Goal: Task Accomplishment & Management: Use online tool/utility

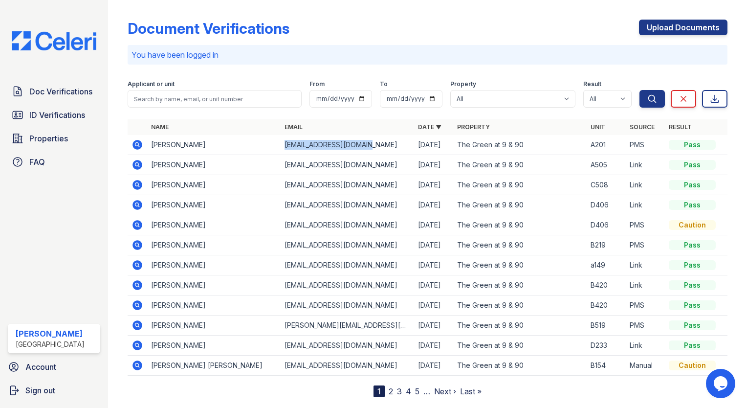
drag, startPoint x: 358, startPoint y: 146, endPoint x: 282, endPoint y: 148, distance: 76.3
click at [282, 148] on td "[EMAIL_ADDRESS][DOMAIN_NAME]" at bounding box center [346, 145] width 133 height 20
copy td "[EMAIL_ADDRESS][DOMAIN_NAME]"
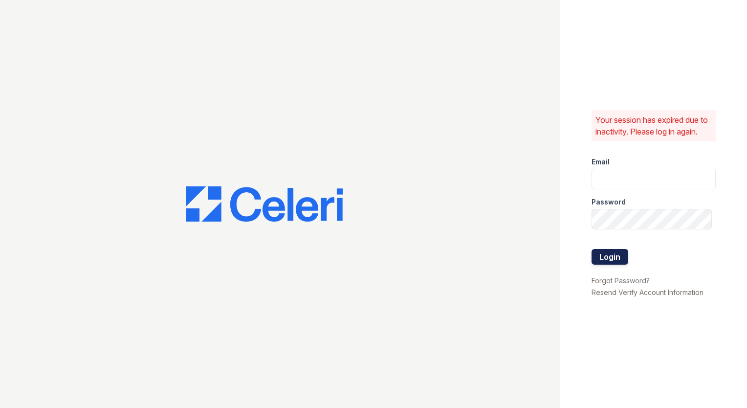
type input "amgonzalez@willowbridgepc.com"
click at [612, 264] on button "Login" at bounding box center [609, 257] width 37 height 16
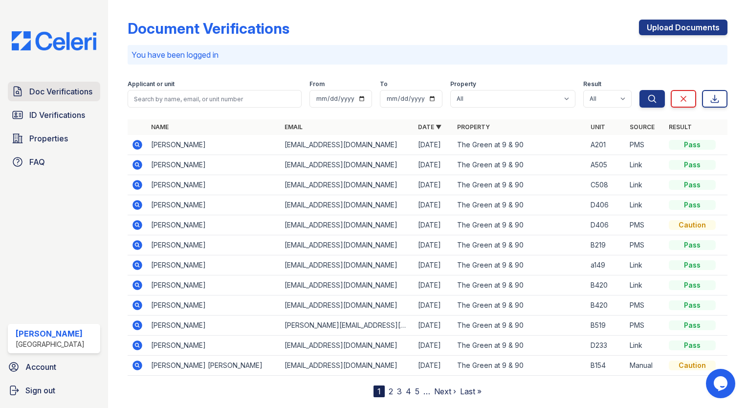
click at [76, 93] on span "Doc Verifications" at bounding box center [60, 92] width 63 height 12
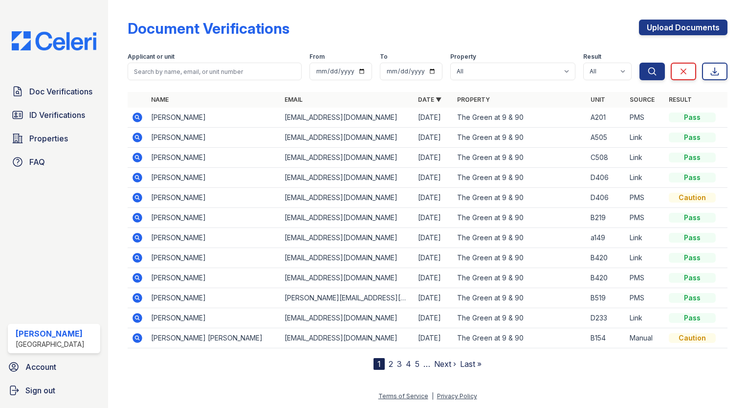
click at [142, 114] on icon at bounding box center [137, 117] width 12 height 12
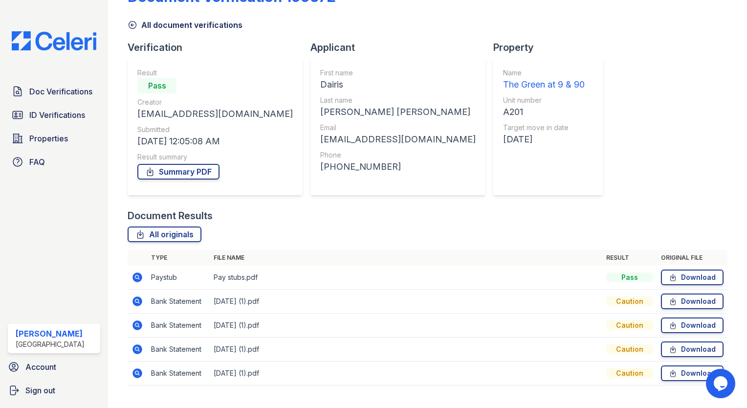
scroll to position [49, 0]
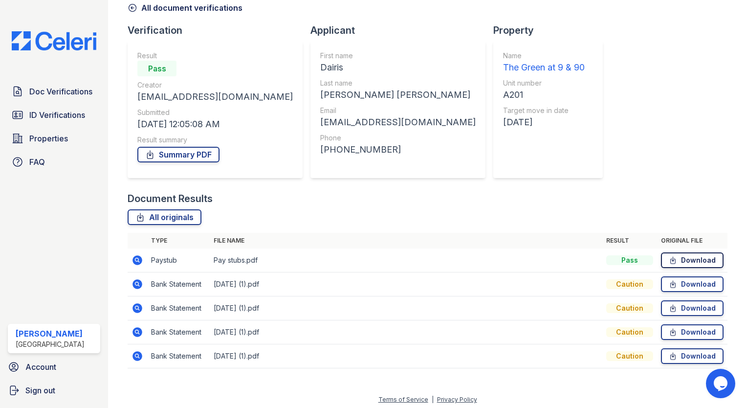
click at [689, 263] on link "Download" at bounding box center [692, 260] width 63 height 16
click at [53, 85] on link "Doc Verifications" at bounding box center [54, 92] width 92 height 20
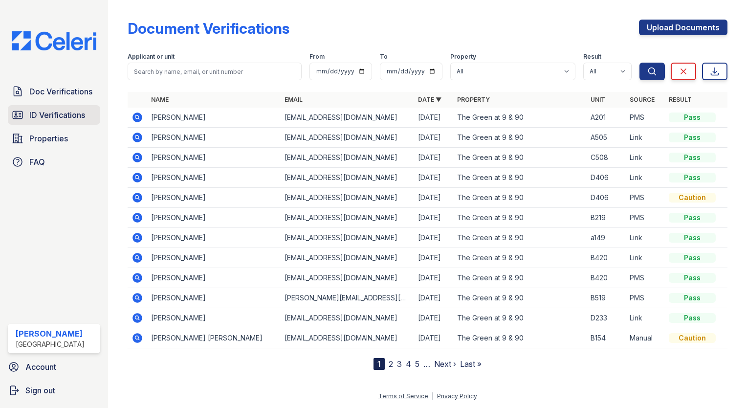
click at [50, 122] on link "ID Verifications" at bounding box center [54, 115] width 92 height 20
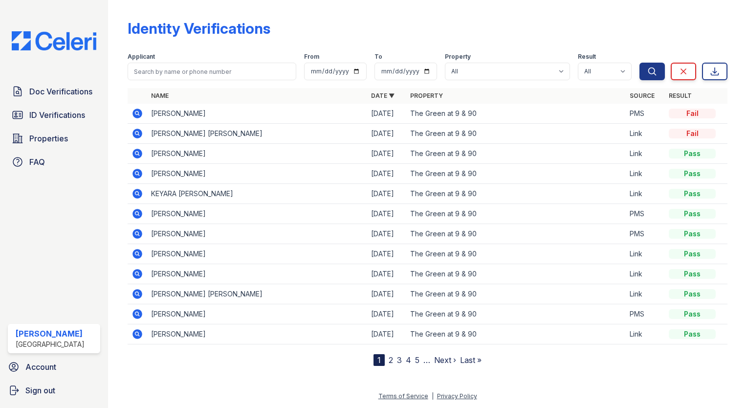
click at [138, 114] on icon at bounding box center [137, 114] width 12 height 12
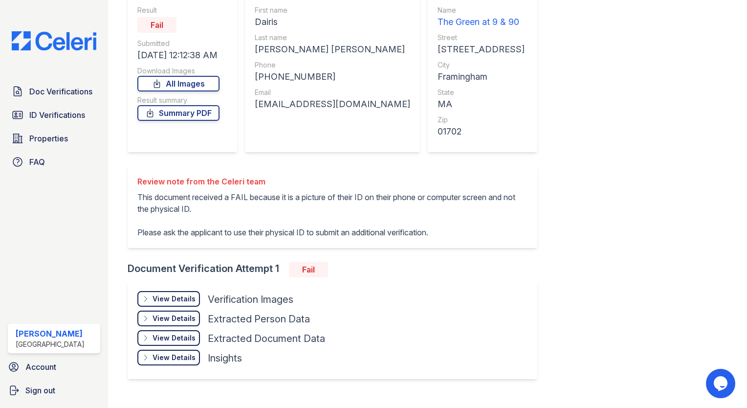
scroll to position [110, 0]
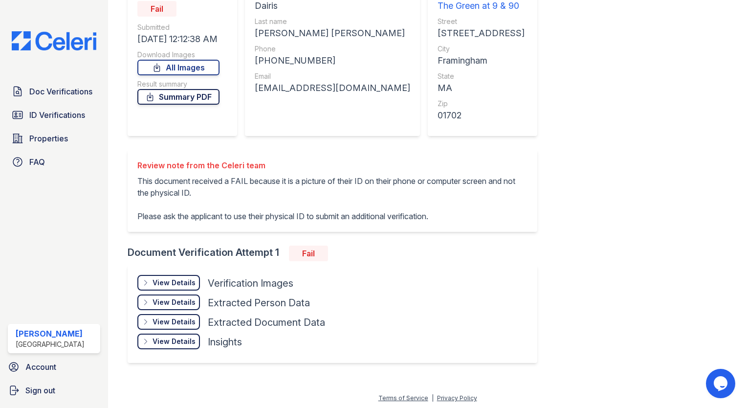
click at [171, 97] on link "Summary PDF" at bounding box center [178, 97] width 82 height 16
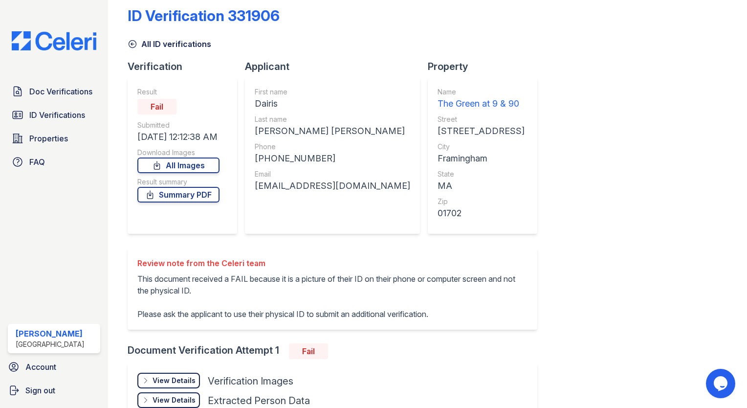
scroll to position [0, 0]
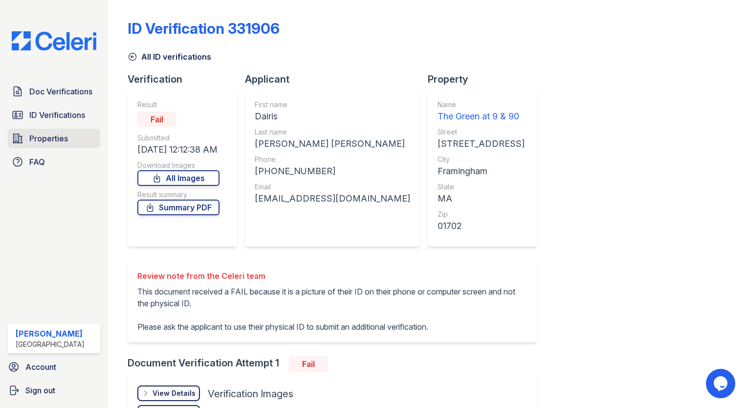
click at [41, 141] on span "Properties" at bounding box center [48, 138] width 39 height 12
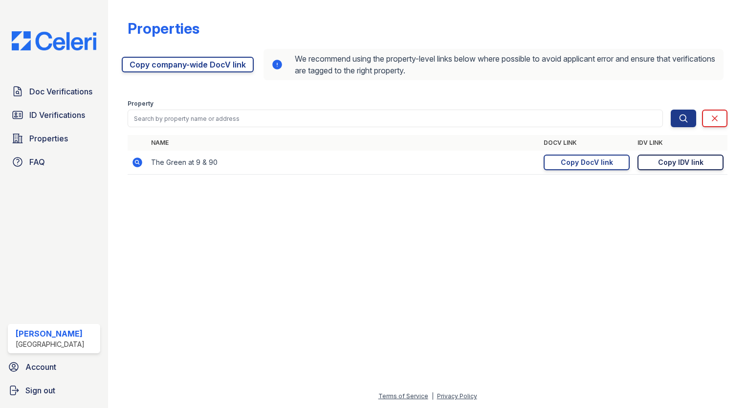
click at [701, 166] on div "Copy IDV link" at bounding box center [680, 162] width 45 height 10
click at [50, 87] on span "Doc Verifications" at bounding box center [60, 92] width 63 height 12
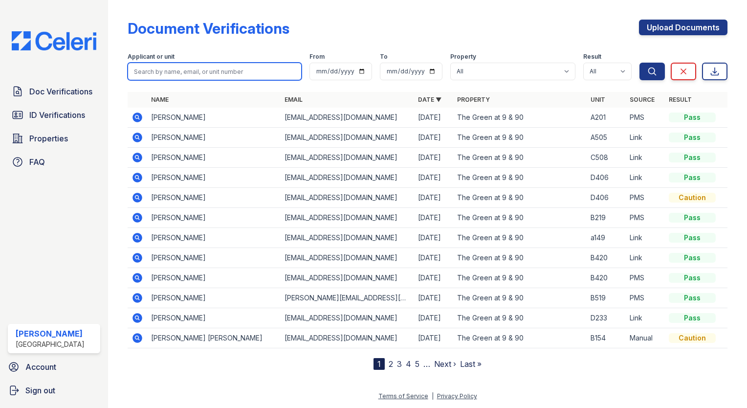
click at [183, 71] on input "search" at bounding box center [215, 72] width 174 height 18
type input "[PERSON_NAME]"
click at [639, 63] on button "Search" at bounding box center [651, 72] width 25 height 18
